Goal: Navigation & Orientation: Find specific page/section

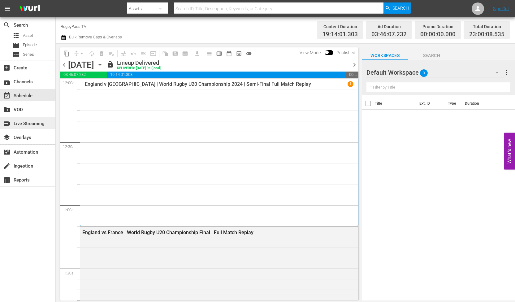
click at [29, 127] on div "switch_video Live Streaming" at bounding box center [27, 123] width 55 height 12
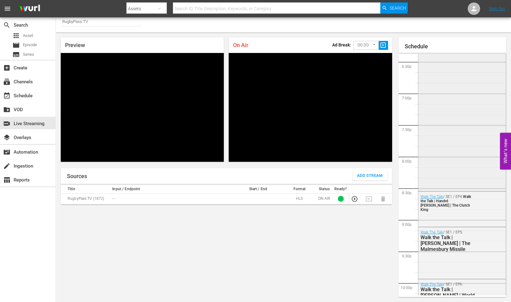
scroll to position [1011, 0]
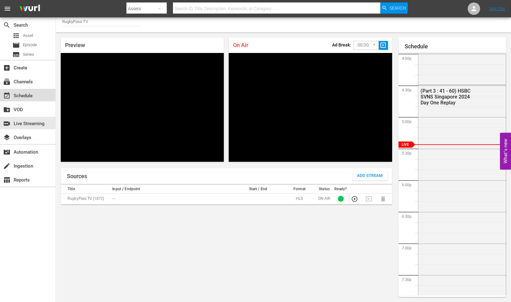
click at [27, 94] on div "event_available Schedule" at bounding box center [17, 95] width 35 height 6
